Goal: Task Accomplishment & Management: Use online tool/utility

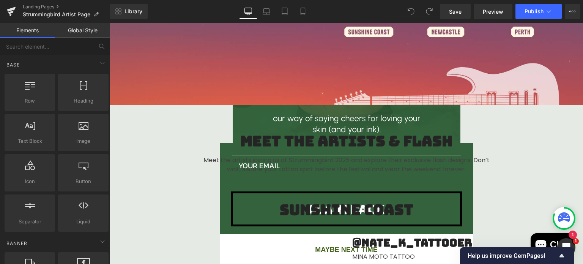
scroll to position [183, 0]
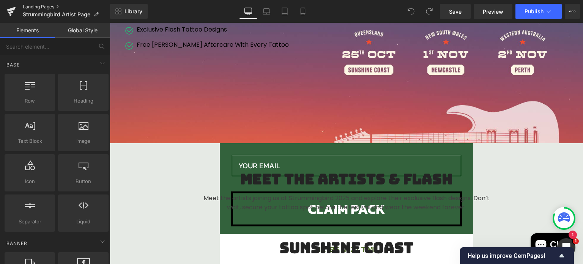
click at [29, 6] on link "Landing Pages" at bounding box center [66, 7] width 87 height 6
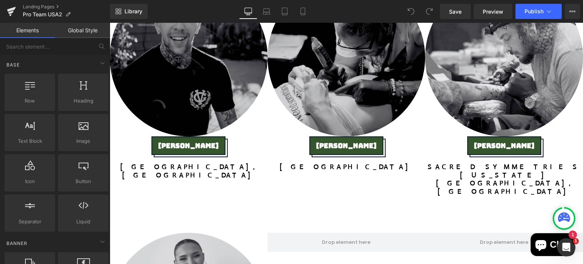
scroll to position [390, 0]
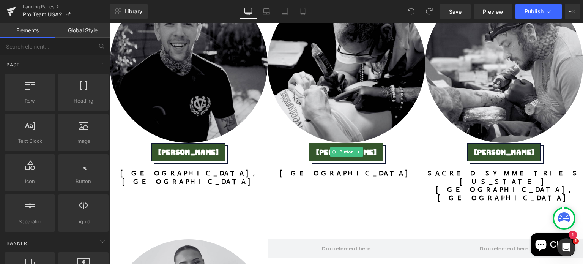
click at [326, 145] on link "Spencer Rogich" at bounding box center [346, 152] width 74 height 19
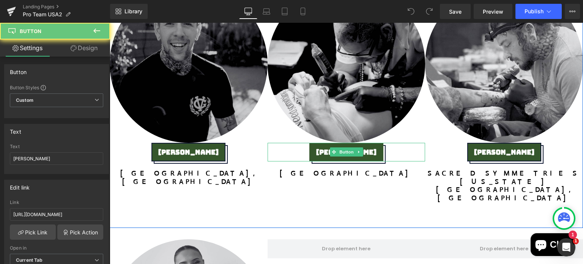
click at [316, 150] on span "Spencer Rogich" at bounding box center [346, 152] width 60 height 8
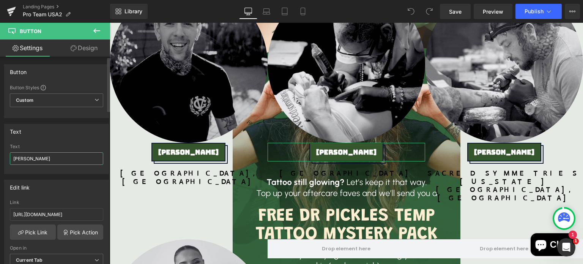
click at [47, 160] on input "Spencer Rogich" at bounding box center [56, 158] width 93 height 13
click at [23, 157] on input "EJ Shade" at bounding box center [56, 158] width 93 height 13
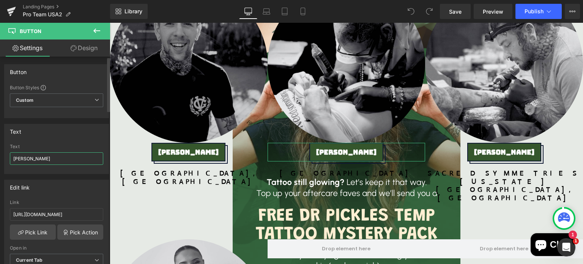
click at [23, 157] on input "EJ Shade" at bounding box center [56, 158] width 93 height 13
paste input "FRAIN SEGOVIANO"
type input "EFRAIN SEGOVIANO"
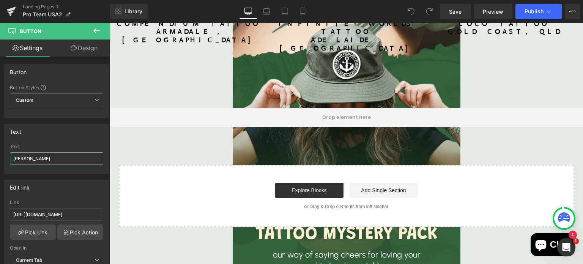
scroll to position [136, 0]
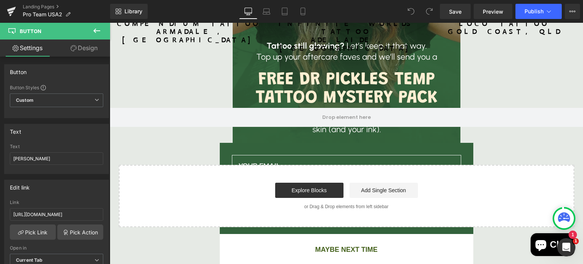
click at [327, 248] on button "MAYBE NEXT TIME" at bounding box center [346, 249] width 253 height 6
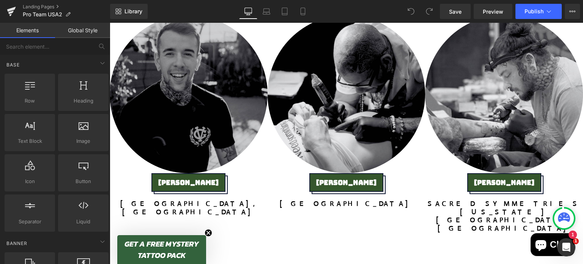
scroll to position [359, 0]
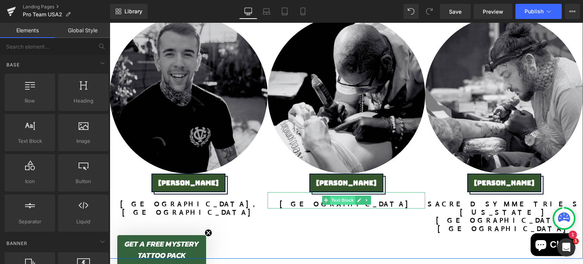
click at [341, 204] on span "Text Block" at bounding box center [342, 199] width 25 height 9
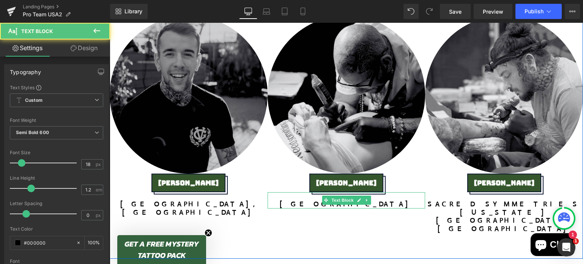
click at [381, 201] on p "SOUTH AMERICA" at bounding box center [346, 204] width 158 height 8
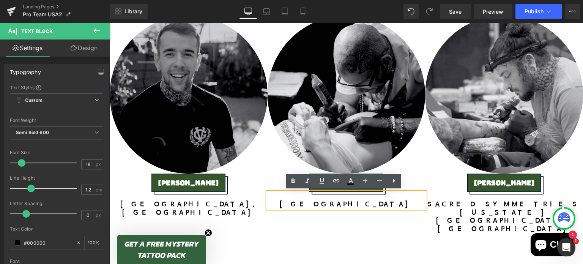
click at [363, 205] on p "SOUTH AMERICA" at bounding box center [346, 204] width 158 height 8
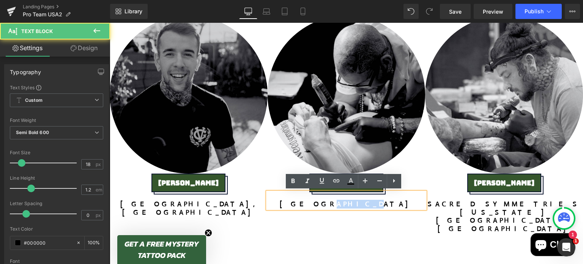
click at [363, 205] on p "SOUTH AMERICA" at bounding box center [346, 204] width 158 height 8
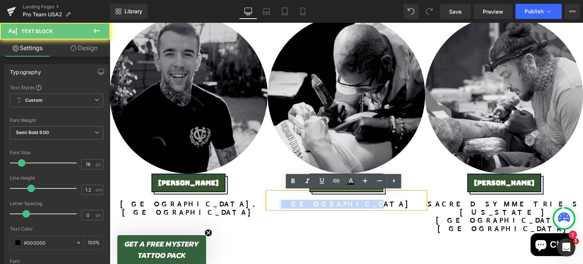
click at [363, 205] on p "SOUTH AMERICA" at bounding box center [346, 204] width 158 height 8
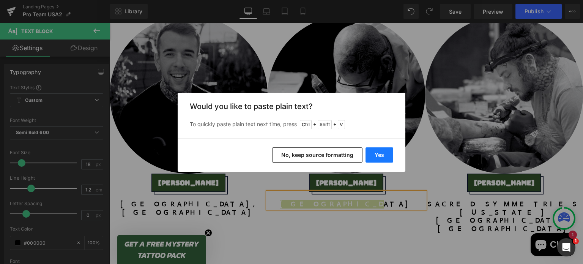
click at [376, 156] on button "Yes" at bounding box center [379, 154] width 28 height 15
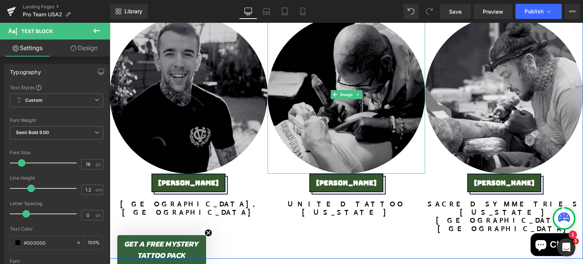
click at [369, 44] on img at bounding box center [346, 95] width 158 height 158
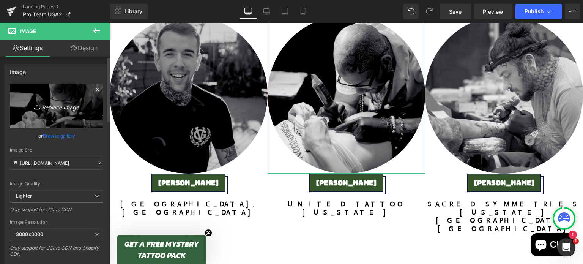
click at [55, 114] on link "Replace Image" at bounding box center [56, 106] width 93 height 44
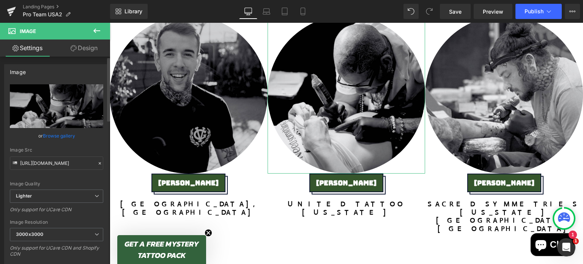
click at [55, 137] on link "Browse gallery" at bounding box center [59, 135] width 32 height 13
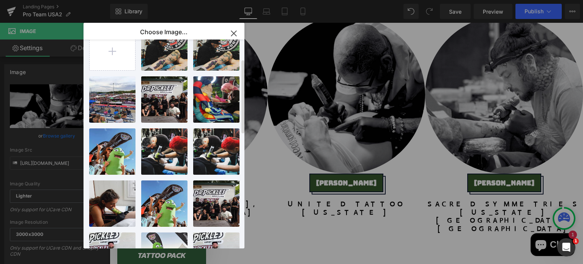
scroll to position [0, 0]
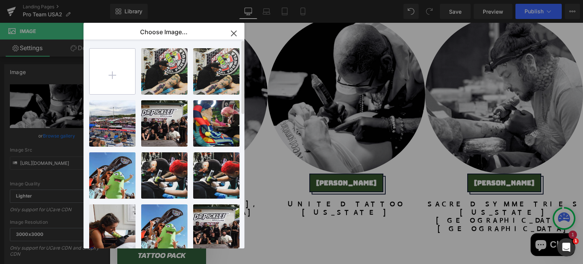
click at [125, 72] on input "file" at bounding box center [113, 72] width 46 height 46
type input "C:\fakepath\4 (20).png"
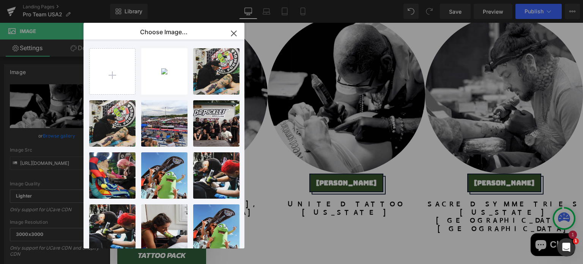
click at [0, 0] on p "999.65 KB" at bounding box center [0, 0] width 0 height 0
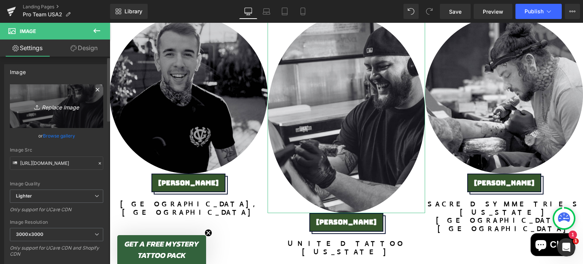
click at [62, 109] on icon "Replace Image" at bounding box center [56, 105] width 61 height 9
type input "C:\fakepath\4 (20).png"
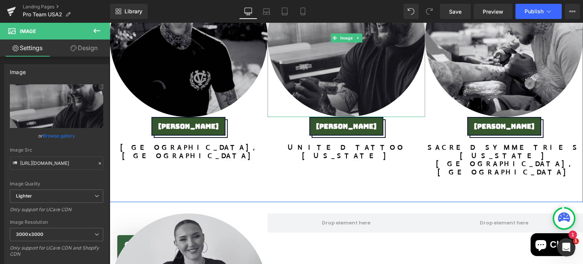
scroll to position [415, 0]
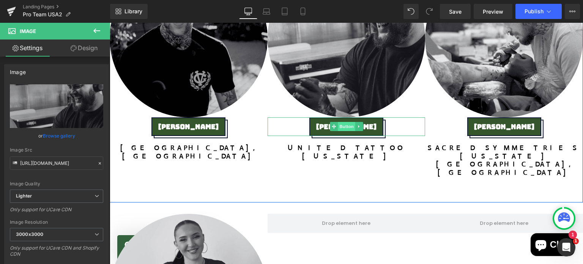
click at [341, 125] on span "Button" at bounding box center [346, 126] width 17 height 9
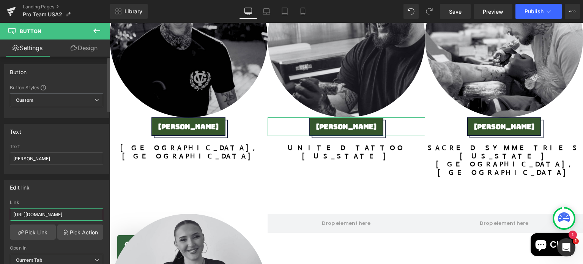
click at [38, 211] on input "https://www.instagram.com/inked_era/" at bounding box center [56, 214] width 93 height 13
paste input "ejshade"
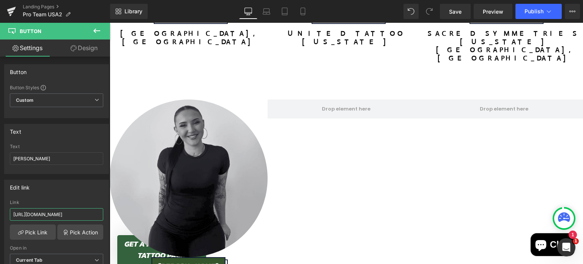
scroll to position [571, 0]
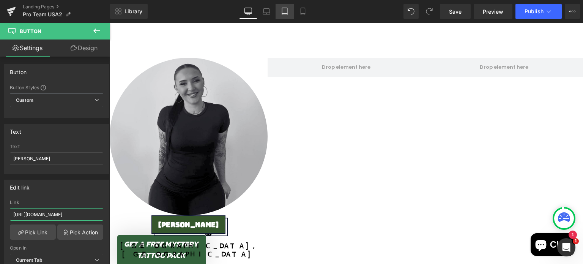
type input "https://www.instagram.com/ejshade/"
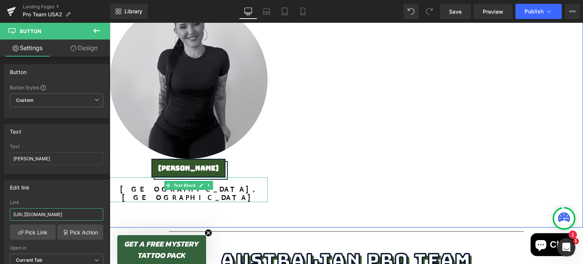
scroll to position [628, 0]
click at [182, 181] on span "Text Block" at bounding box center [184, 185] width 25 height 9
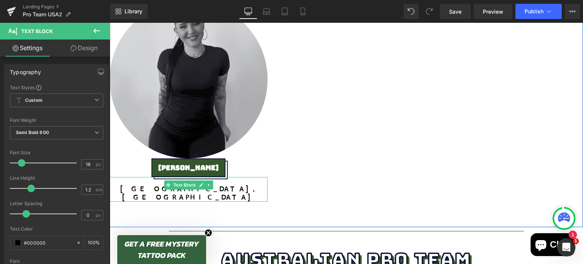
click at [155, 185] on p "LOS ANGELES, CA" at bounding box center [189, 193] width 158 height 16
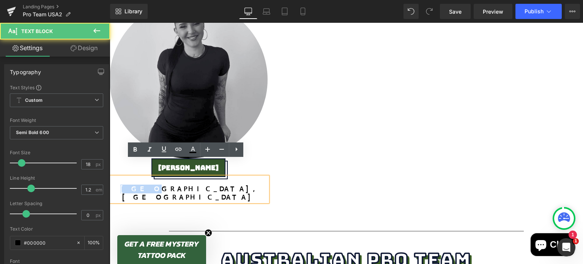
click at [155, 185] on p "LOS ANGELES, CA" at bounding box center [189, 193] width 158 height 16
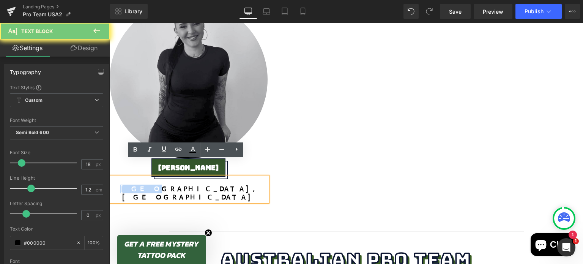
click at [162, 185] on p "LOS ANGELES, CA" at bounding box center [189, 193] width 158 height 16
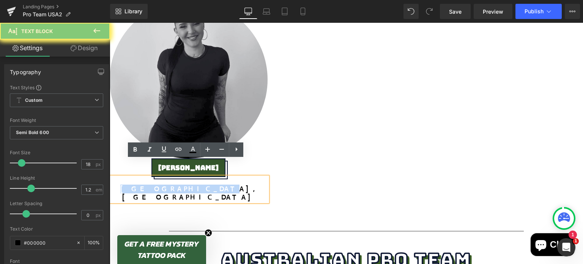
click at [162, 185] on p "LOS ANGELES, CA" at bounding box center [189, 193] width 158 height 16
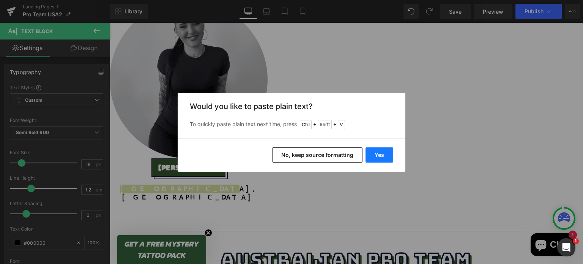
click at [375, 159] on button "Yes" at bounding box center [379, 154] width 28 height 15
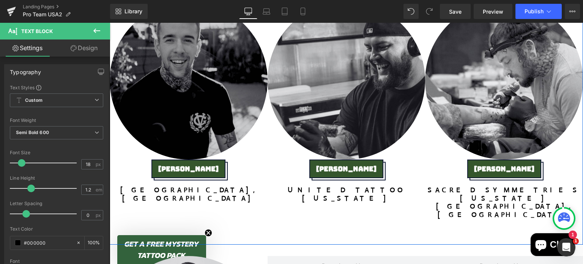
scroll to position [375, 0]
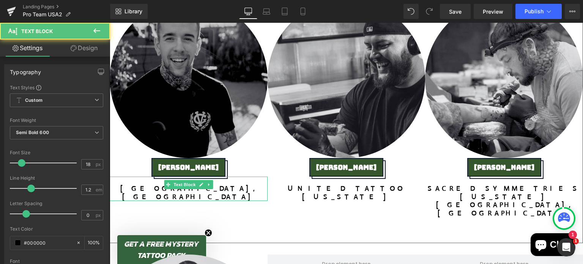
click at [150, 187] on p "new braunfels, TX" at bounding box center [189, 192] width 158 height 16
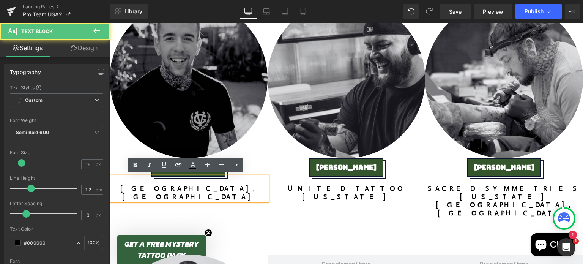
click at [153, 188] on p "new braunfels, TX" at bounding box center [189, 192] width 158 height 16
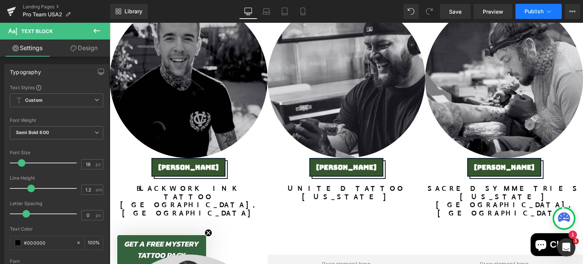
click at [532, 7] on button "Publish" at bounding box center [538, 11] width 46 height 15
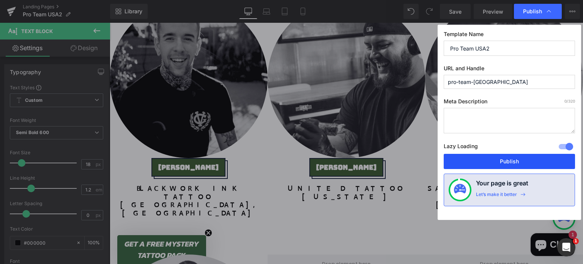
click at [456, 154] on button "Publish" at bounding box center [508, 161] width 131 height 15
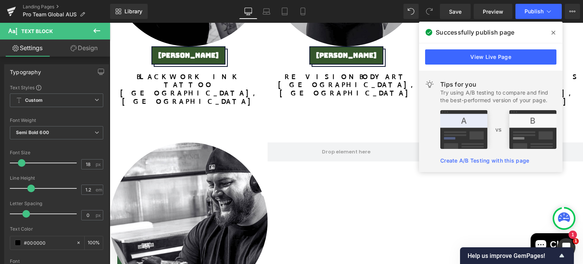
scroll to position [2306, 0]
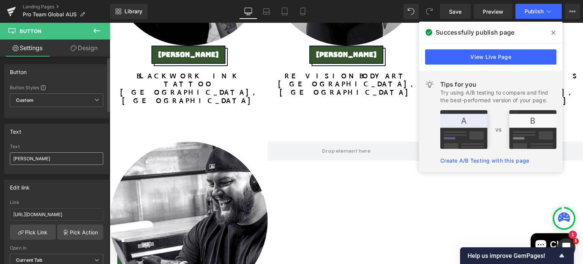
click at [45, 161] on input "EFRAIN SEGOVIANO" at bounding box center [56, 158] width 93 height 13
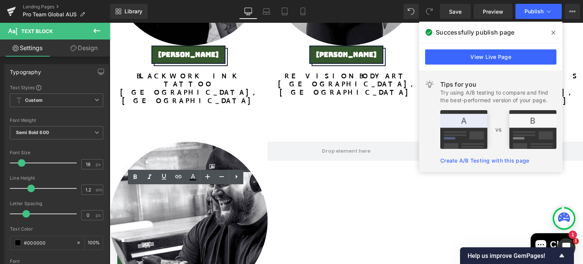
drag, startPoint x: 209, startPoint y: 208, endPoint x: 158, endPoint y: 193, distance: 53.3
copy div "UNITED TATTOO Colorado"
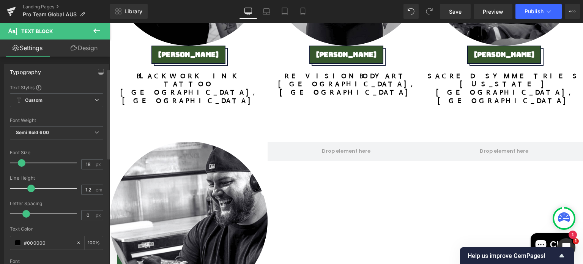
scroll to position [143, 0]
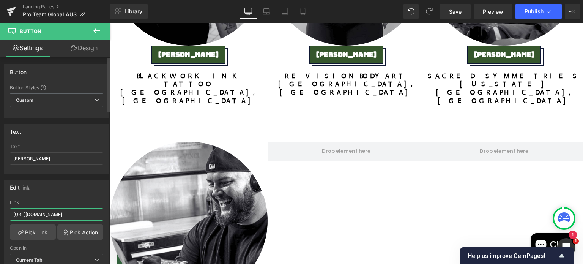
click at [71, 212] on input "https://www.instagram.com/ejshade/" at bounding box center [56, 214] width 93 height 13
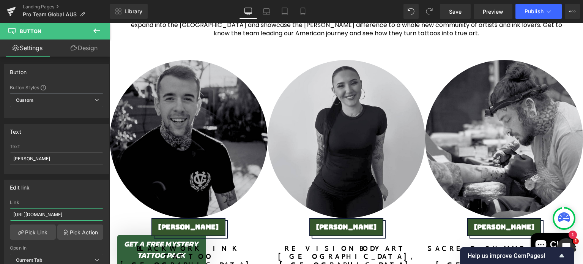
scroll to position [2132, 0]
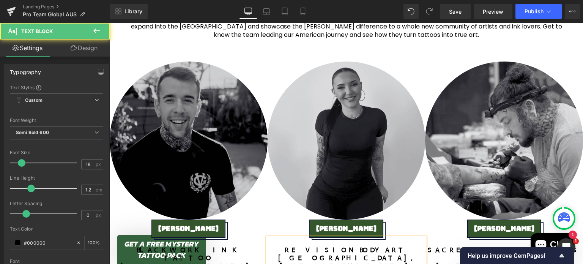
click at [337, 254] on p "LOS ANGELES, CA" at bounding box center [346, 262] width 158 height 16
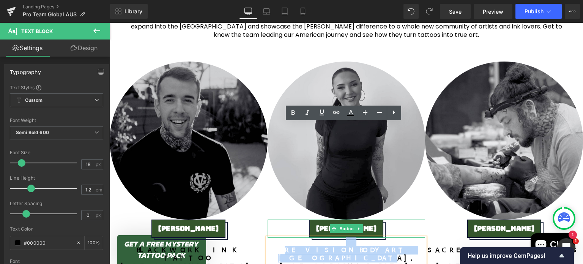
drag, startPoint x: 381, startPoint y: 141, endPoint x: 290, endPoint y: 110, distance: 96.5
click at [290, 110] on div "Image winona taylor Button revisionbodyart LOS ANGELES, CA Text Block" at bounding box center [346, 169] width 158 height 217
copy div "revisionbodyart LOS ANGELES, CA"
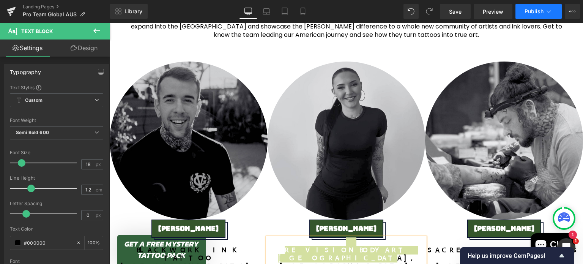
click at [528, 14] on button "Publish" at bounding box center [538, 11] width 46 height 15
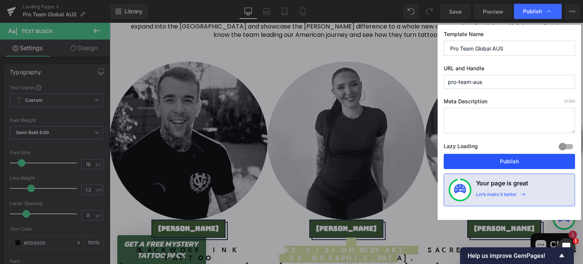
click at [492, 163] on button "Publish" at bounding box center [508, 161] width 131 height 15
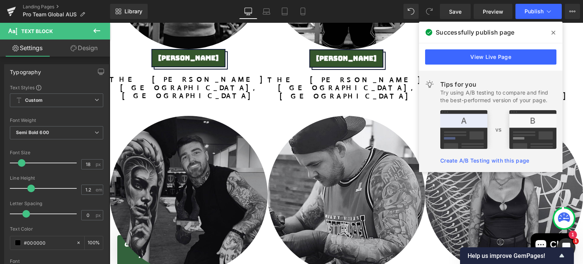
scroll to position [569, 0]
